Goal: Task Accomplishment & Management: Use online tool/utility

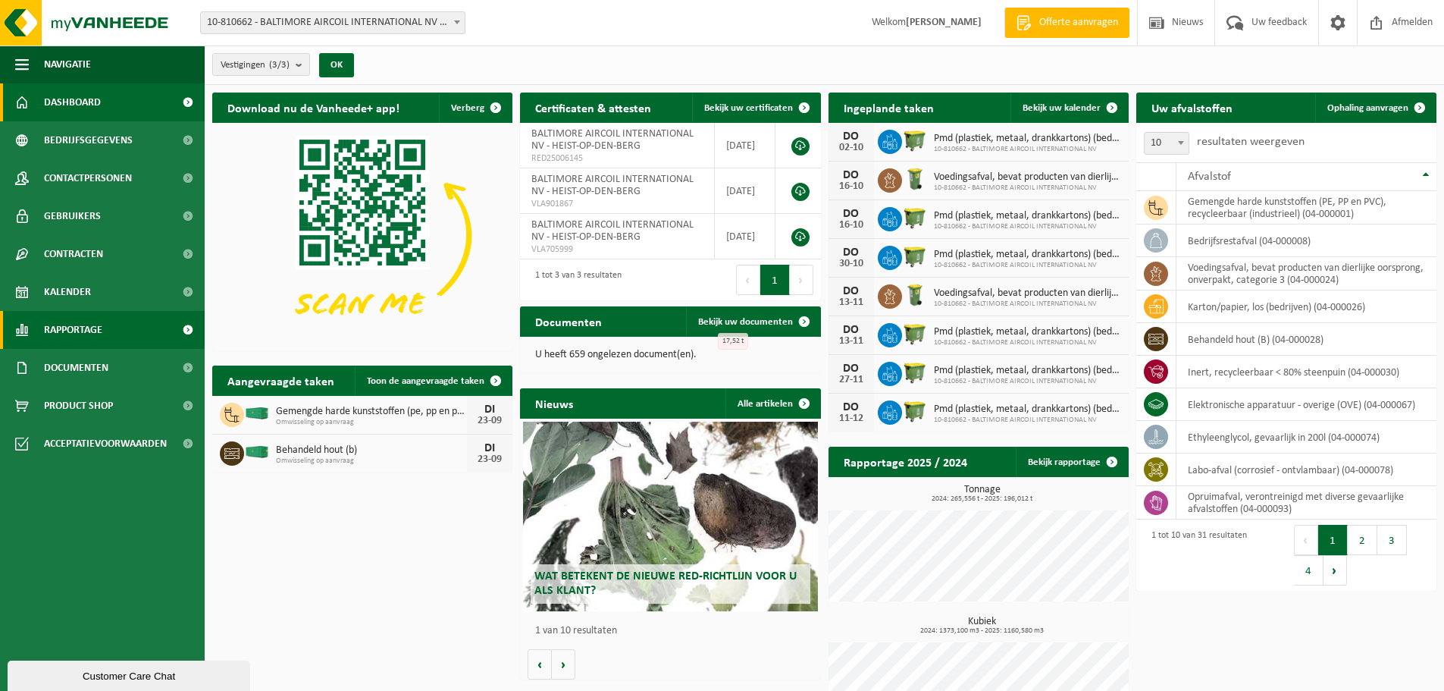
click at [81, 329] on span "Rapportage" at bounding box center [73, 330] width 58 height 38
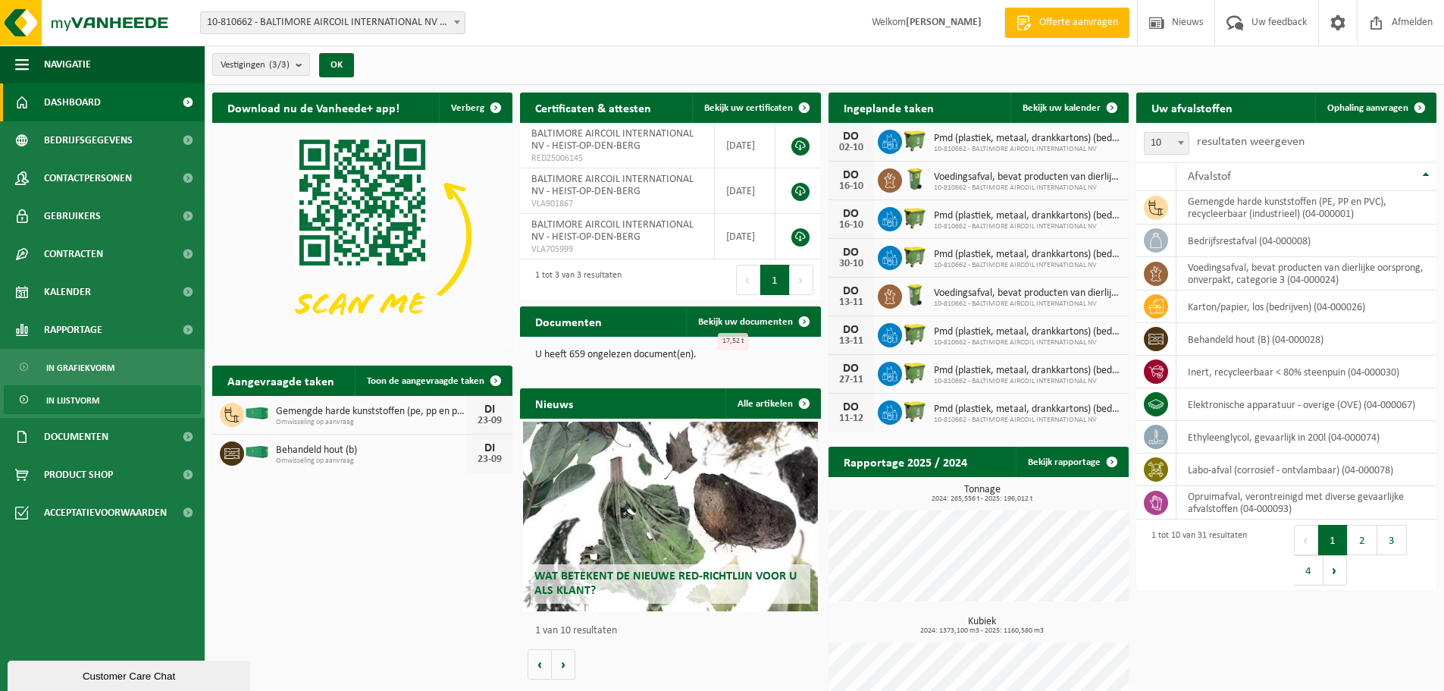
click at [78, 400] on span "In lijstvorm" at bounding box center [72, 400] width 53 height 29
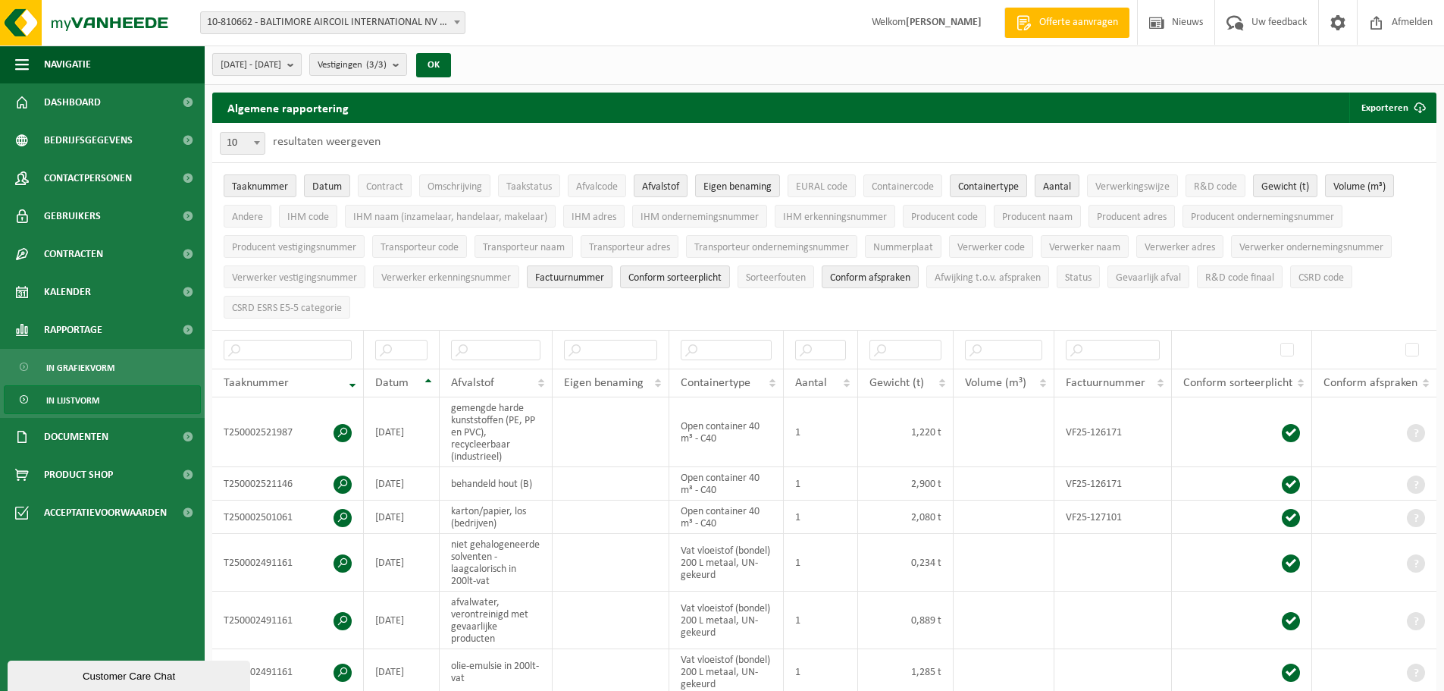
click at [301, 66] on b "submit" at bounding box center [294, 64] width 14 height 21
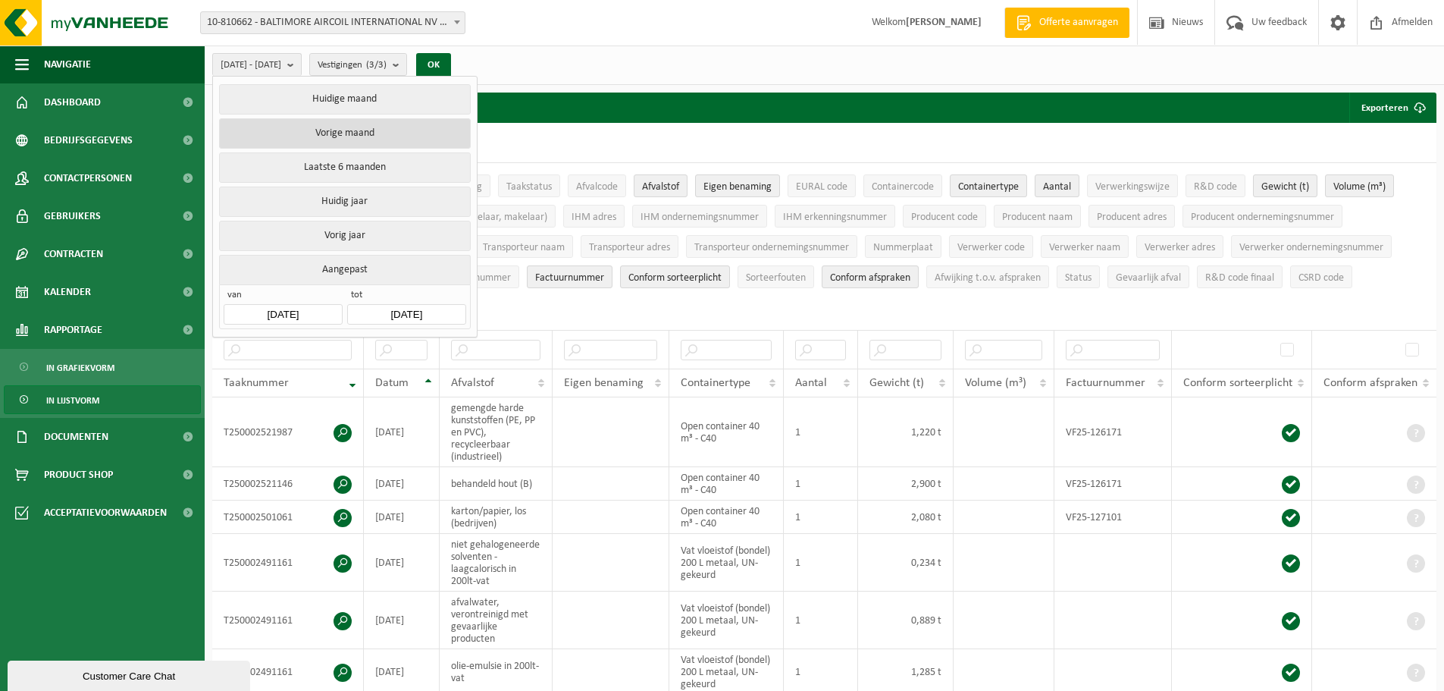
click at [349, 130] on button "Vorige maand" at bounding box center [344, 133] width 251 height 30
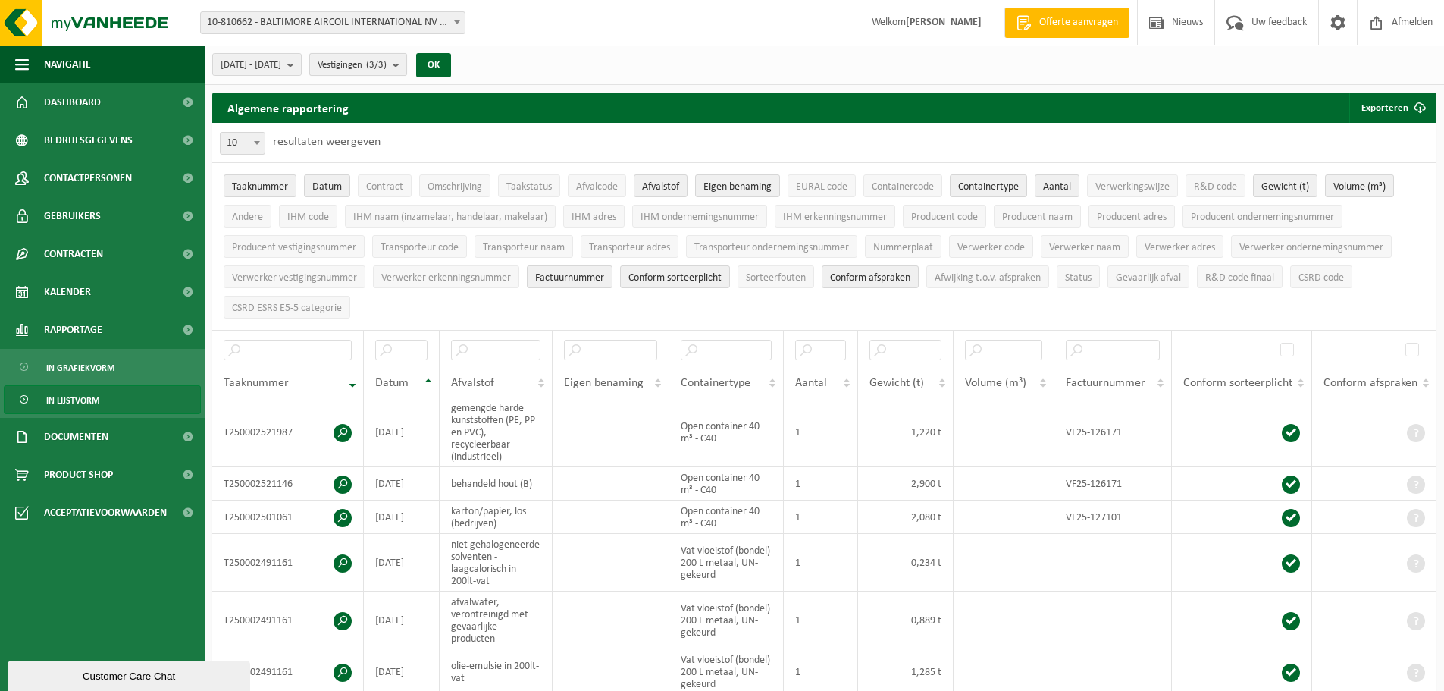
click at [406, 61] on b "submit" at bounding box center [400, 64] width 14 height 21
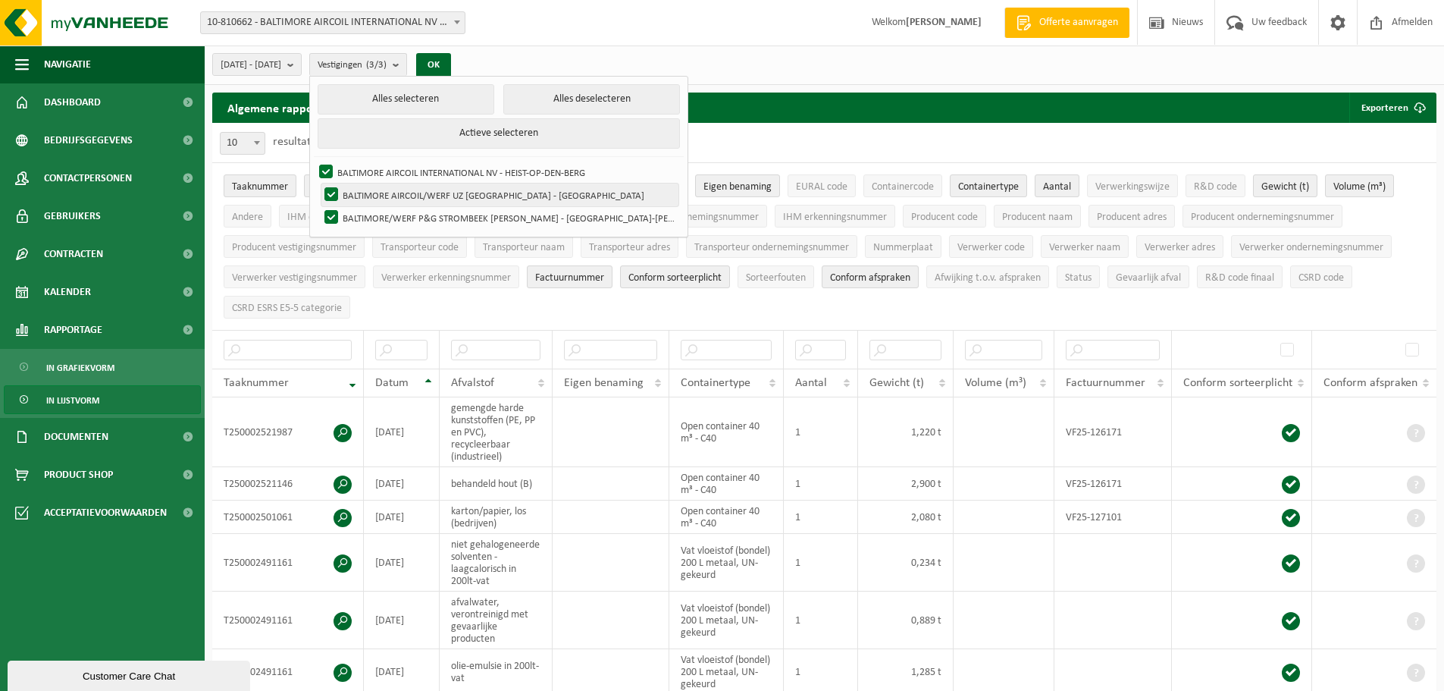
click at [371, 195] on label "BALTIMORE AIRCOIL/WERF UZ [GEOGRAPHIC_DATA] - [GEOGRAPHIC_DATA]" at bounding box center [499, 194] width 357 height 23
click at [319, 183] on input "BALTIMORE AIRCOIL/WERF UZ [GEOGRAPHIC_DATA] - [GEOGRAPHIC_DATA]" at bounding box center [318, 183] width 1 height 1
checkbox input "false"
click at [371, 216] on label "BALTIMORE/WERF P&G STROMBEEK BEVER - [GEOGRAPHIC_DATA]-BEVER" at bounding box center [499, 217] width 357 height 23
click at [319, 206] on input "BALTIMORE/WERF P&G STROMBEEK BEVER - [GEOGRAPHIC_DATA]-BEVER" at bounding box center [318, 205] width 1 height 1
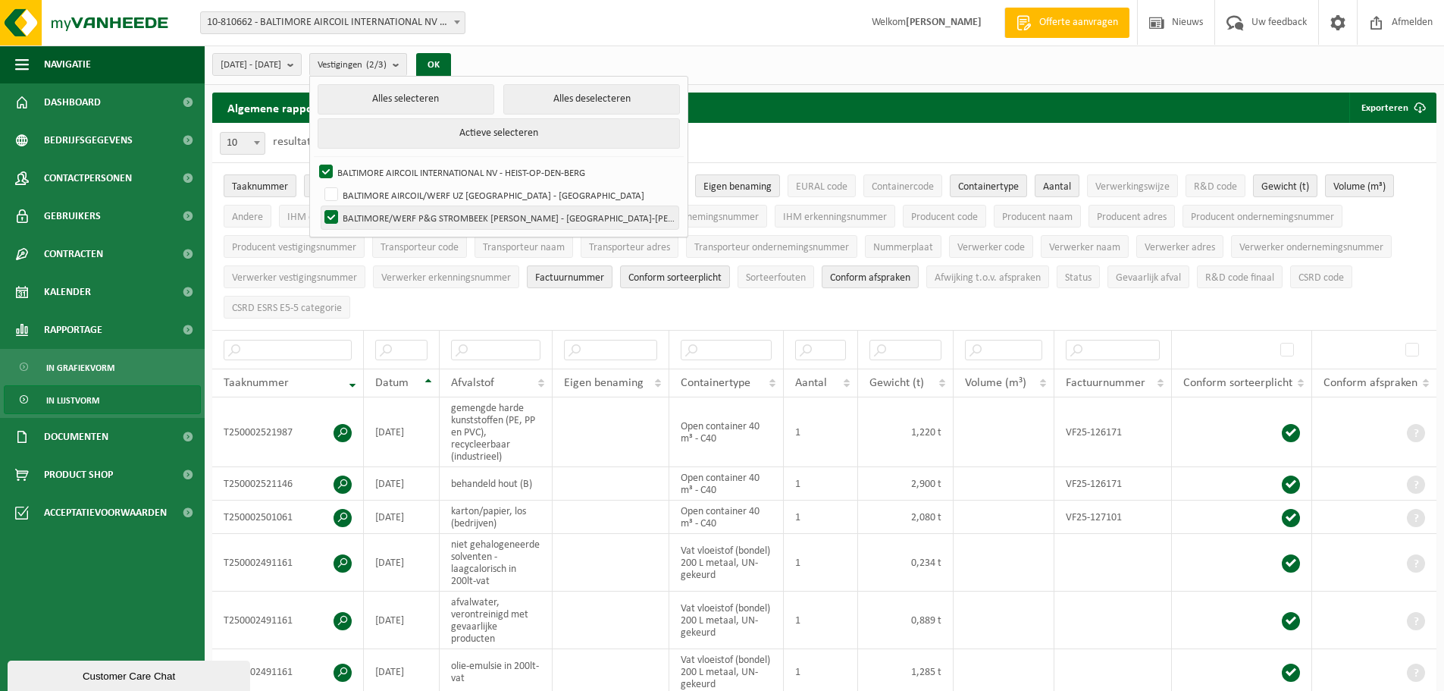
checkbox input "false"
click at [451, 63] on button "OK" at bounding box center [433, 65] width 35 height 24
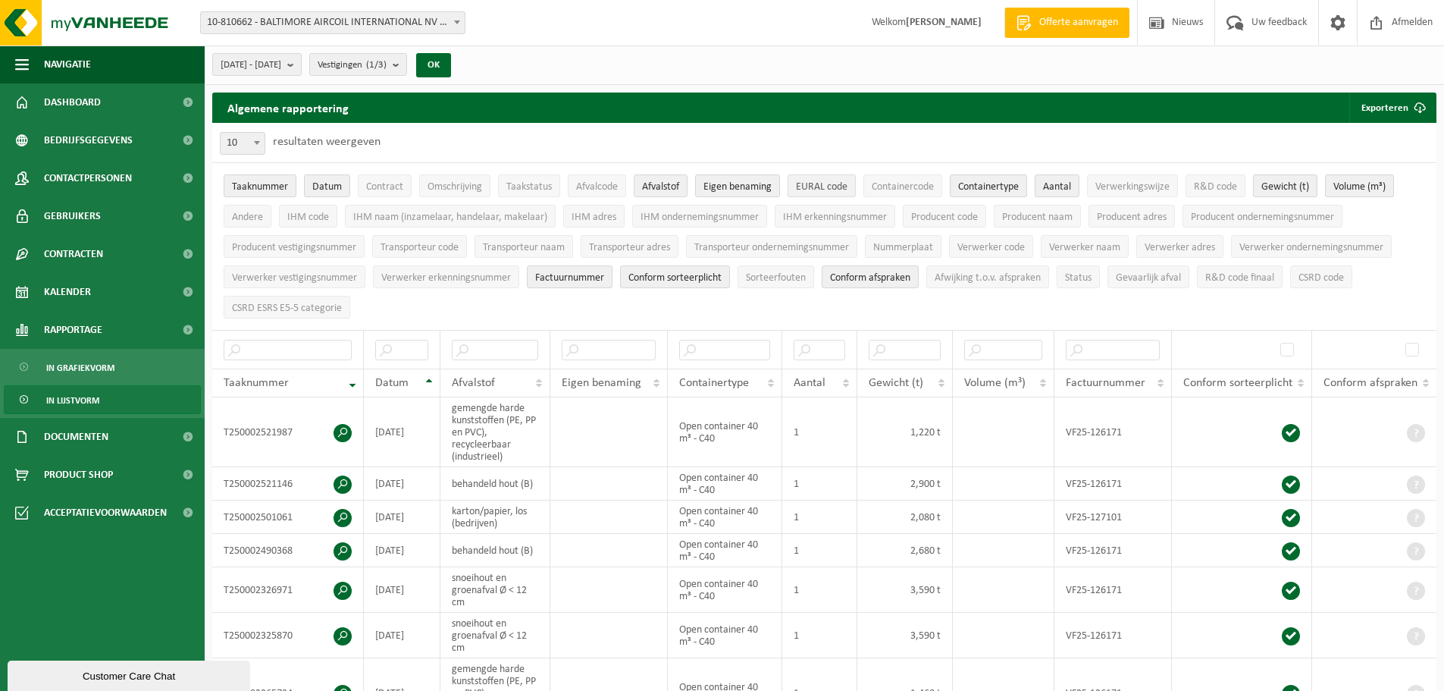
click at [813, 184] on span "EURAL code" at bounding box center [822, 186] width 52 height 11
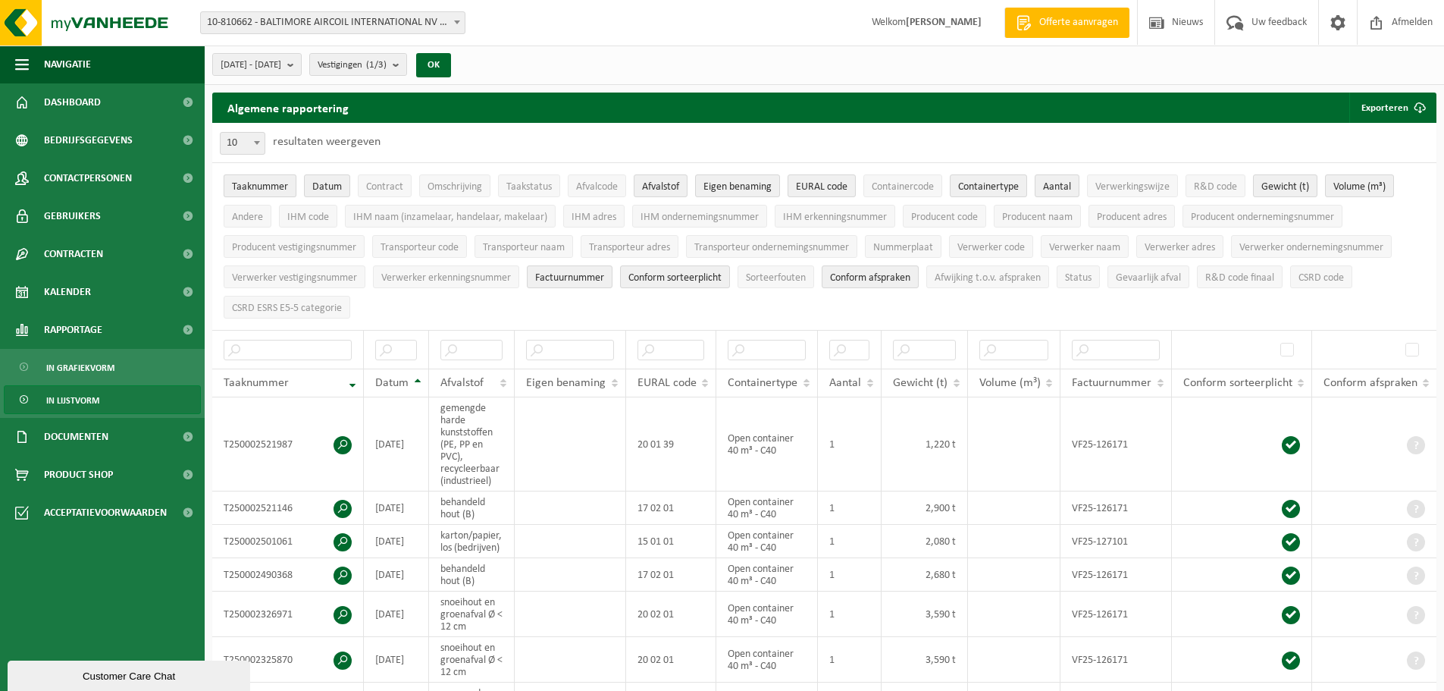
click at [278, 187] on span "Taaknummer" at bounding box center [260, 186] width 56 height 11
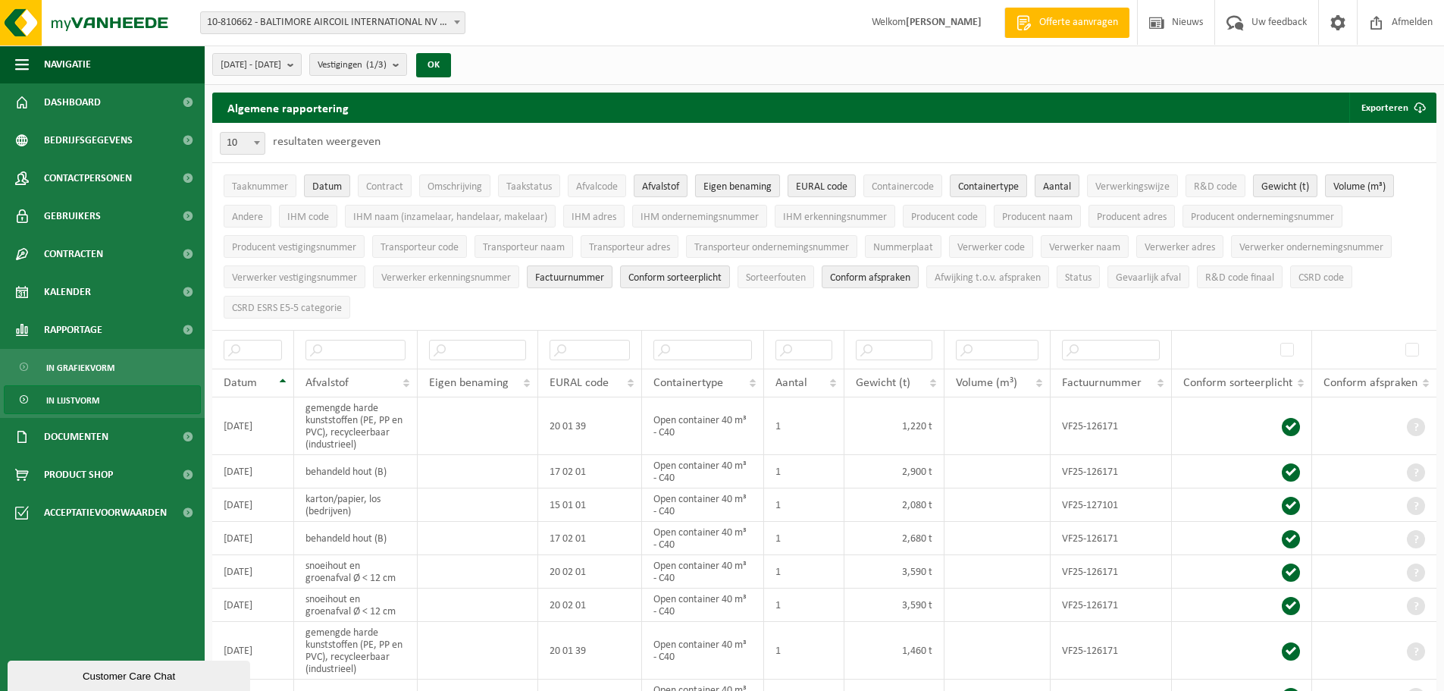
click at [735, 187] on span "Eigen benaming" at bounding box center [737, 186] width 68 height 11
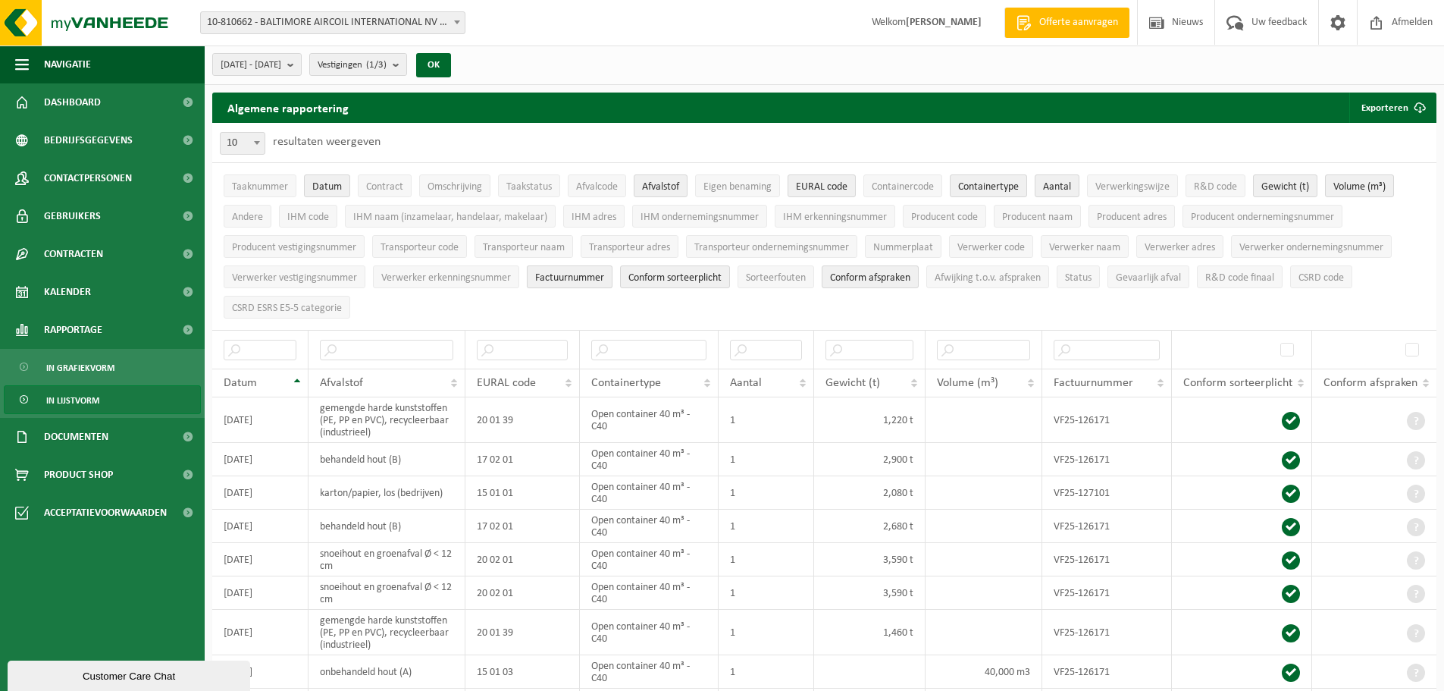
click at [575, 277] on span "Factuurnummer" at bounding box center [569, 277] width 69 height 11
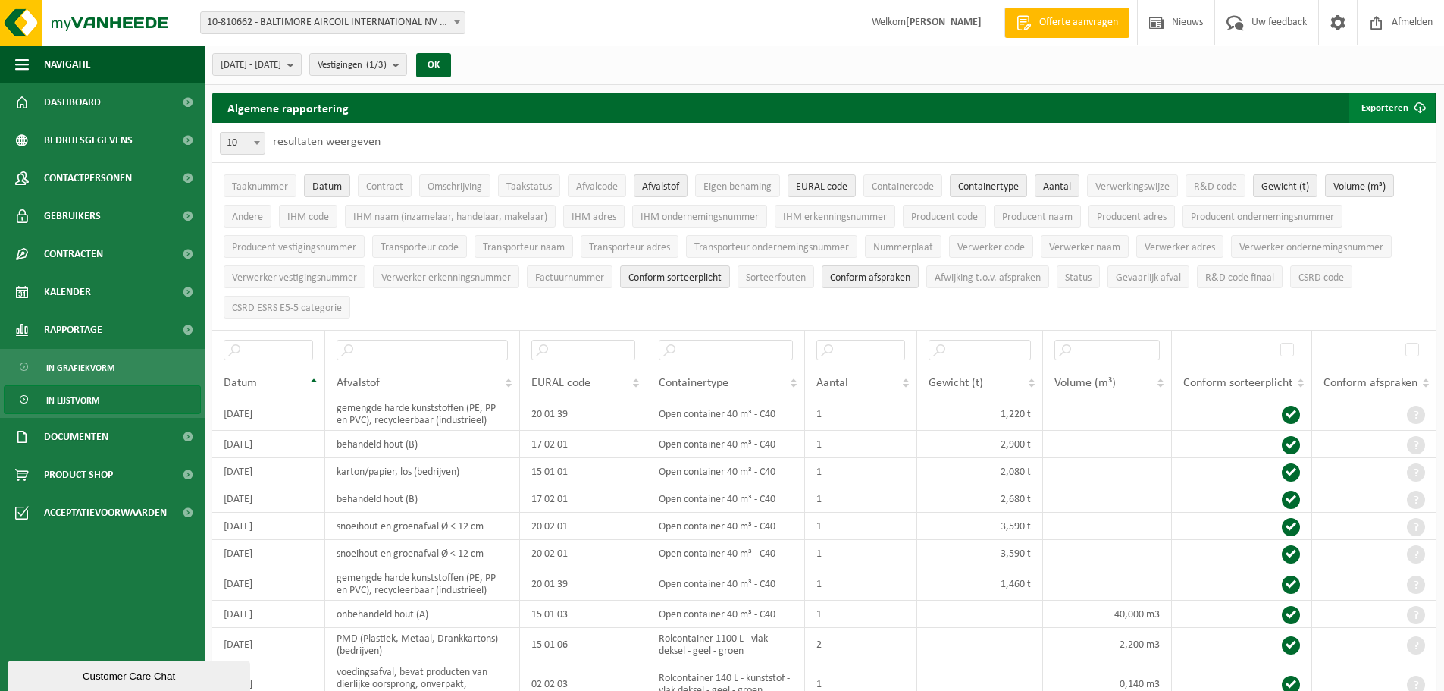
click at [1379, 110] on button "Exporteren" at bounding box center [1392, 107] width 86 height 30
click at [1374, 137] on link "Enkel mijn selectie" at bounding box center [1365, 138] width 137 height 30
